Goal: Information Seeking & Learning: Learn about a topic

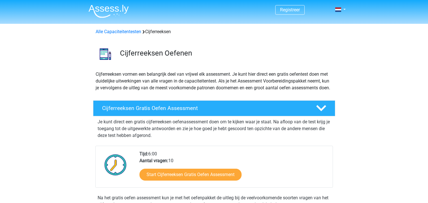
scroll to position [315, 0]
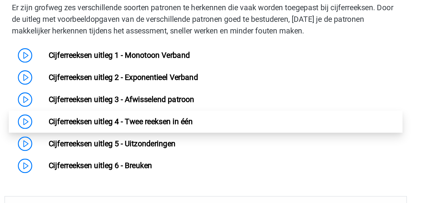
click at [154, 138] on link "Cijferreeksen uitleg 4 - Twee reeksen in één" at bounding box center [163, 134] width 85 height 5
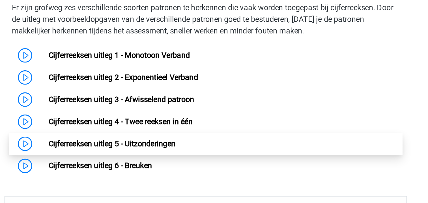
click at [136, 151] on link "Cijferreeksen uitleg 5 - Uitzonderingen" at bounding box center [158, 147] width 75 height 5
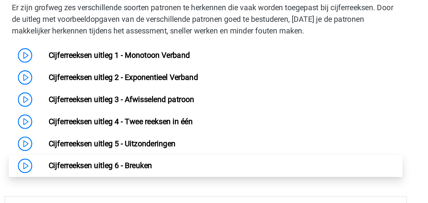
click at [148, 164] on link "Cijferreeksen uitleg 6 - Breuken" at bounding box center [151, 160] width 61 height 5
click at [127, 164] on link "Cijferreeksen uitleg 6 - Breuken" at bounding box center [151, 160] width 61 height 5
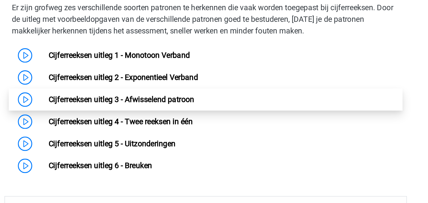
click at [175, 125] on link "Cijferreeksen uitleg 3 - Afwisselend patroon" at bounding box center [164, 121] width 86 height 5
click at [168, 125] on link "Cijferreeksen uitleg 3 - Afwisselend patroon" at bounding box center [164, 121] width 86 height 5
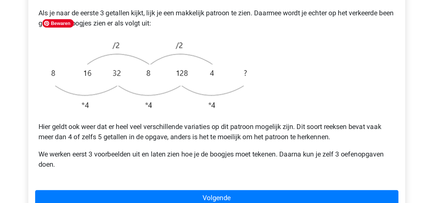
scroll to position [118, 0]
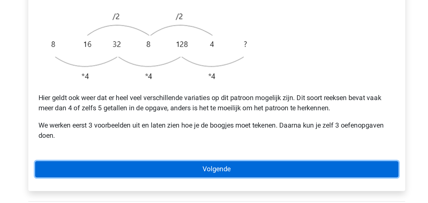
click at [203, 175] on link "Volgende" at bounding box center [214, 180] width 242 height 11
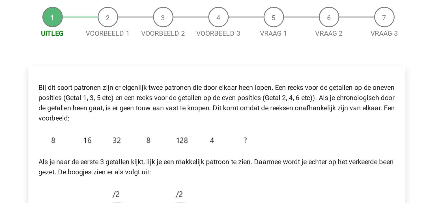
scroll to position [0, 0]
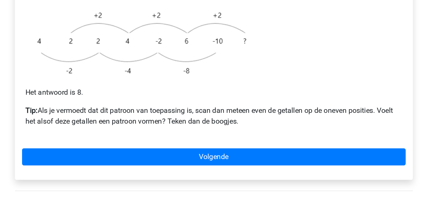
scroll to position [110, 0]
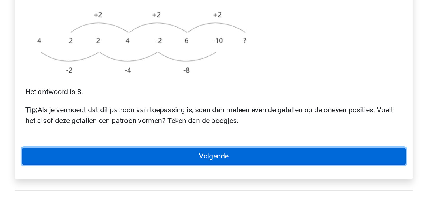
click at [194, 168] on link "Volgende" at bounding box center [214, 173] width 242 height 11
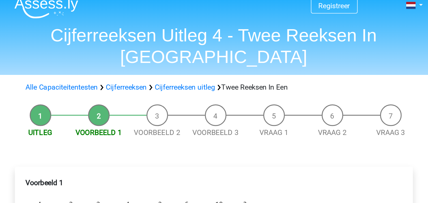
scroll to position [0, 0]
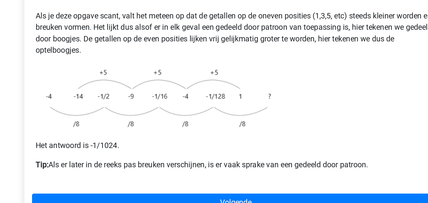
scroll to position [58, 0]
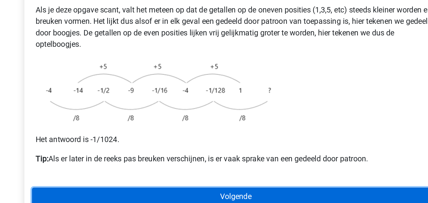
click at [211, 194] on link "Volgende" at bounding box center [214, 199] width 242 height 11
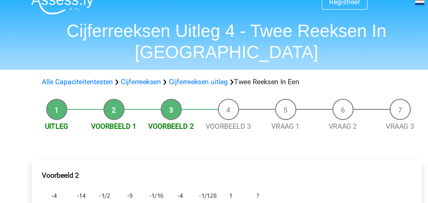
scroll to position [7, 0]
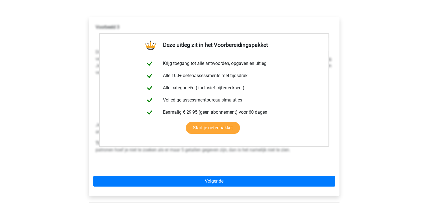
scroll to position [104, 0]
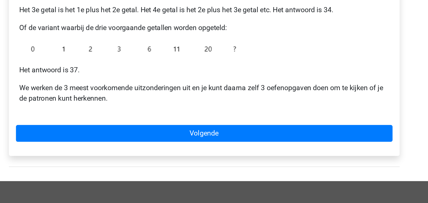
scroll to position [93, 0]
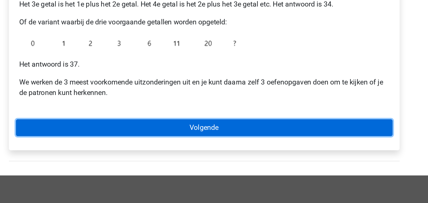
click at [213, 156] on link "Volgende" at bounding box center [214, 154] width 242 height 11
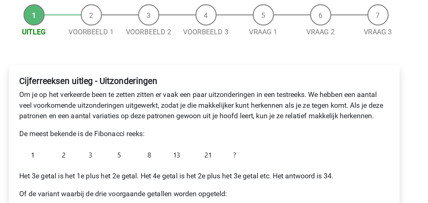
scroll to position [55, 0]
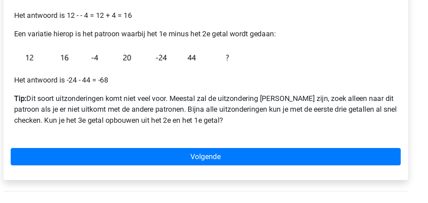
scroll to position [64, 0]
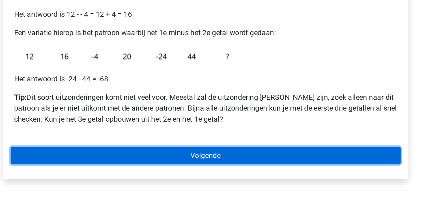
click at [197, 175] on link "Volgende" at bounding box center [214, 173] width 242 height 11
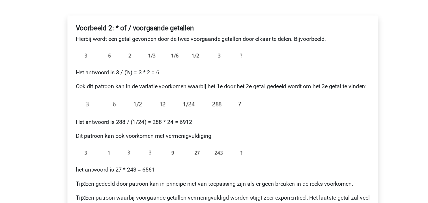
scroll to position [54, 0]
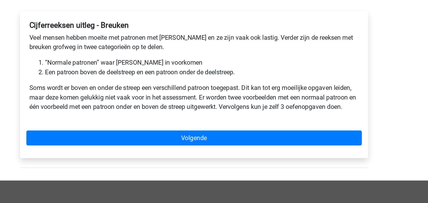
scroll to position [44, 0]
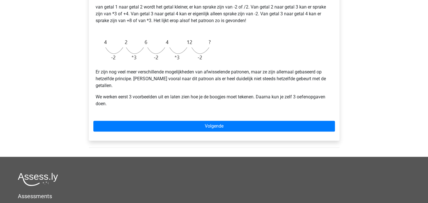
scroll to position [151, 0]
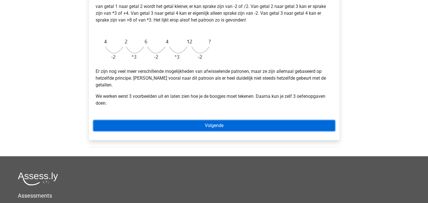
click at [138, 120] on link "Volgende" at bounding box center [214, 125] width 242 height 11
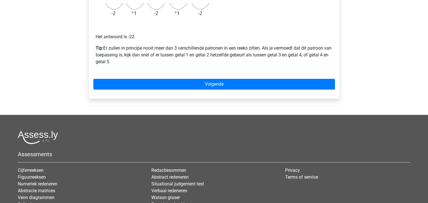
scroll to position [177, 0]
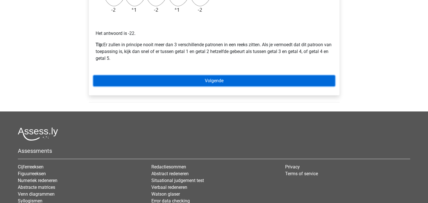
click at [176, 76] on link "Volgende" at bounding box center [214, 80] width 242 height 11
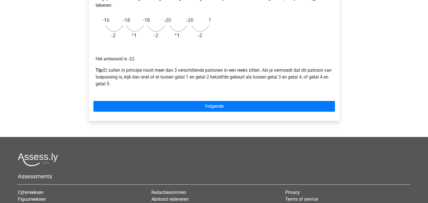
scroll to position [157, 0]
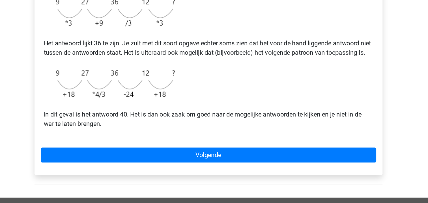
scroll to position [116, 0]
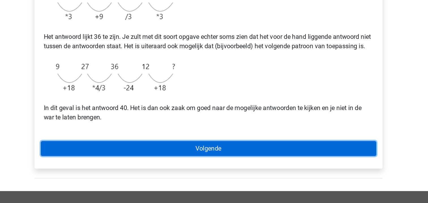
click at [186, 169] on link "Volgende" at bounding box center [214, 163] width 242 height 11
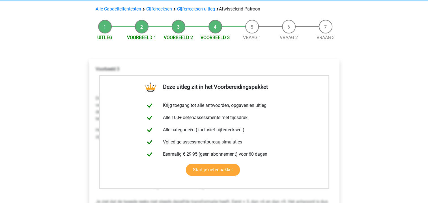
scroll to position [39, 0]
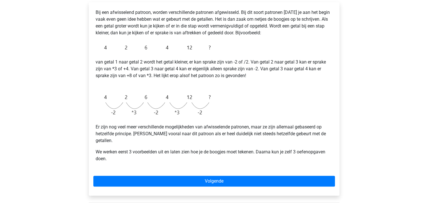
scroll to position [95, 0]
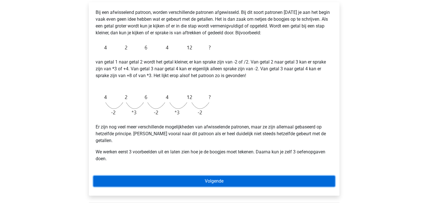
click at [198, 175] on link "Volgende" at bounding box center [214, 180] width 242 height 11
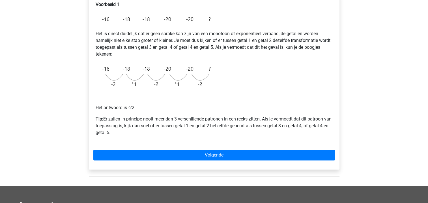
scroll to position [104, 0]
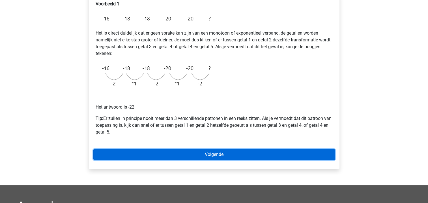
click at [223, 153] on link "Volgende" at bounding box center [214, 154] width 242 height 11
